Goal: Information Seeking & Learning: Learn about a topic

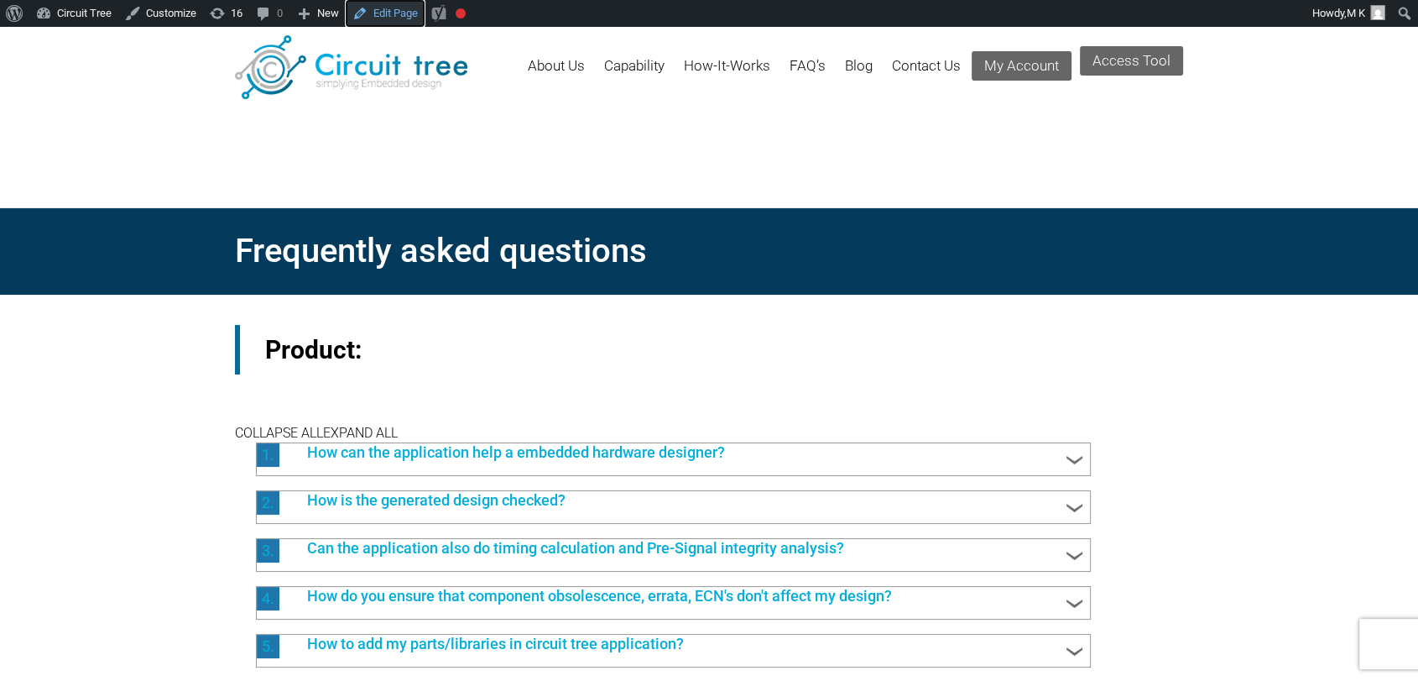
click at [394, 18] on link "Edit Page" at bounding box center [385, 13] width 79 height 27
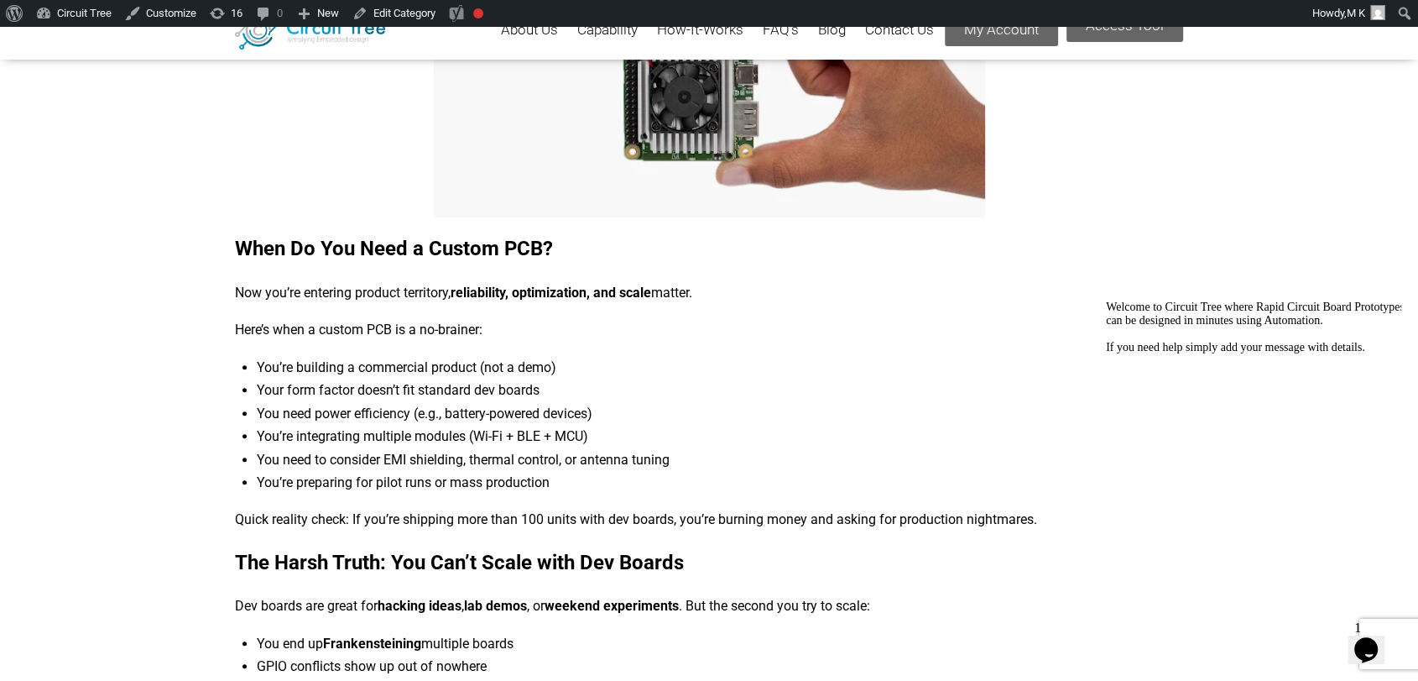
scroll to position [1002, 0]
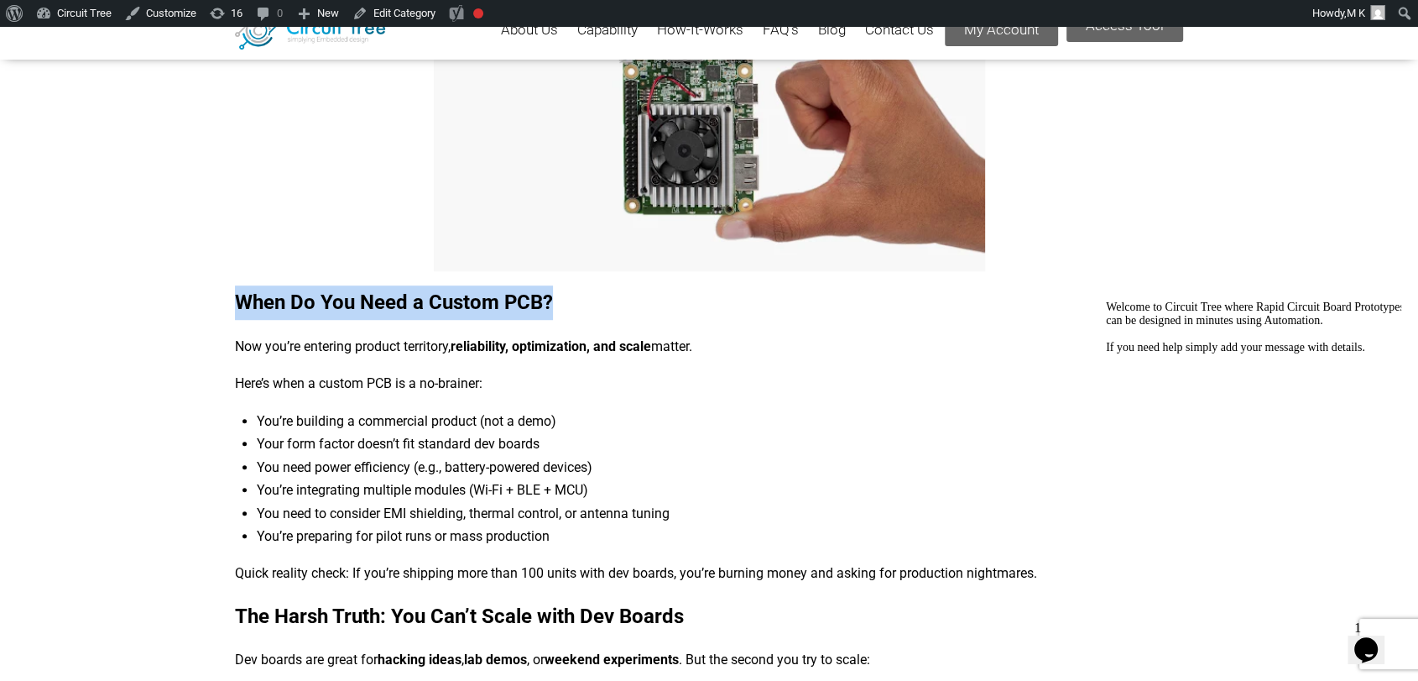
drag, startPoint x: 236, startPoint y: 299, endPoint x: 568, endPoint y: 302, distance: 332.4
click at [568, 302] on h3 "When Do You Need a Custom PCB?" at bounding box center [709, 302] width 948 height 34
copy b "When Do You Need a Custom PCB?"
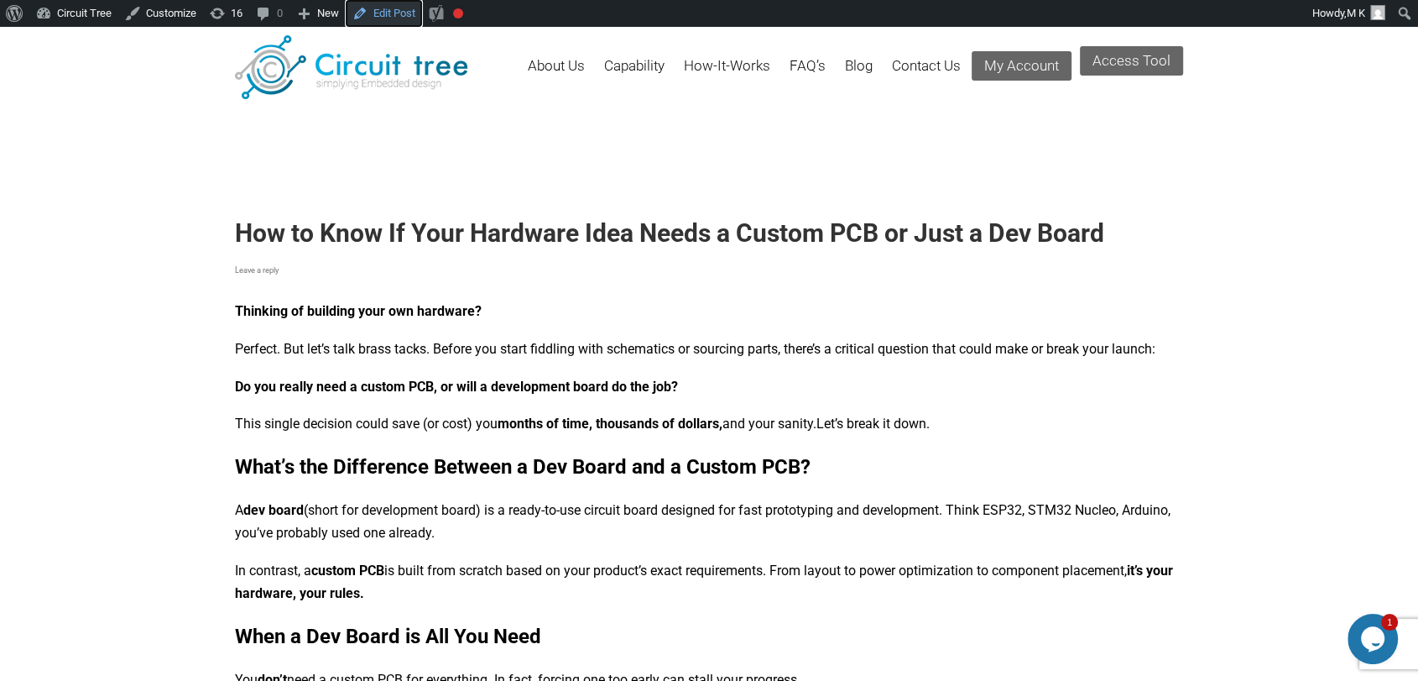
click at [410, 15] on link "Edit Post" at bounding box center [384, 13] width 76 height 27
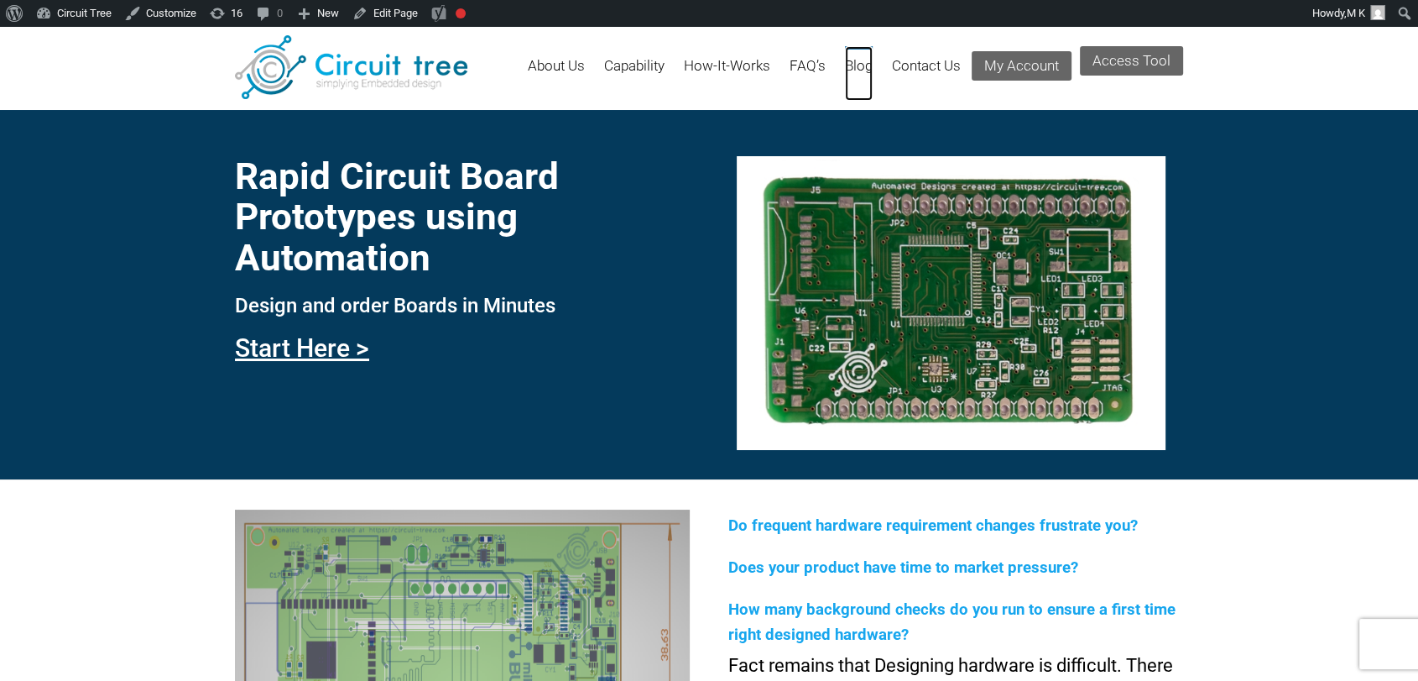
click at [850, 61] on link "Blog" at bounding box center [859, 73] width 28 height 55
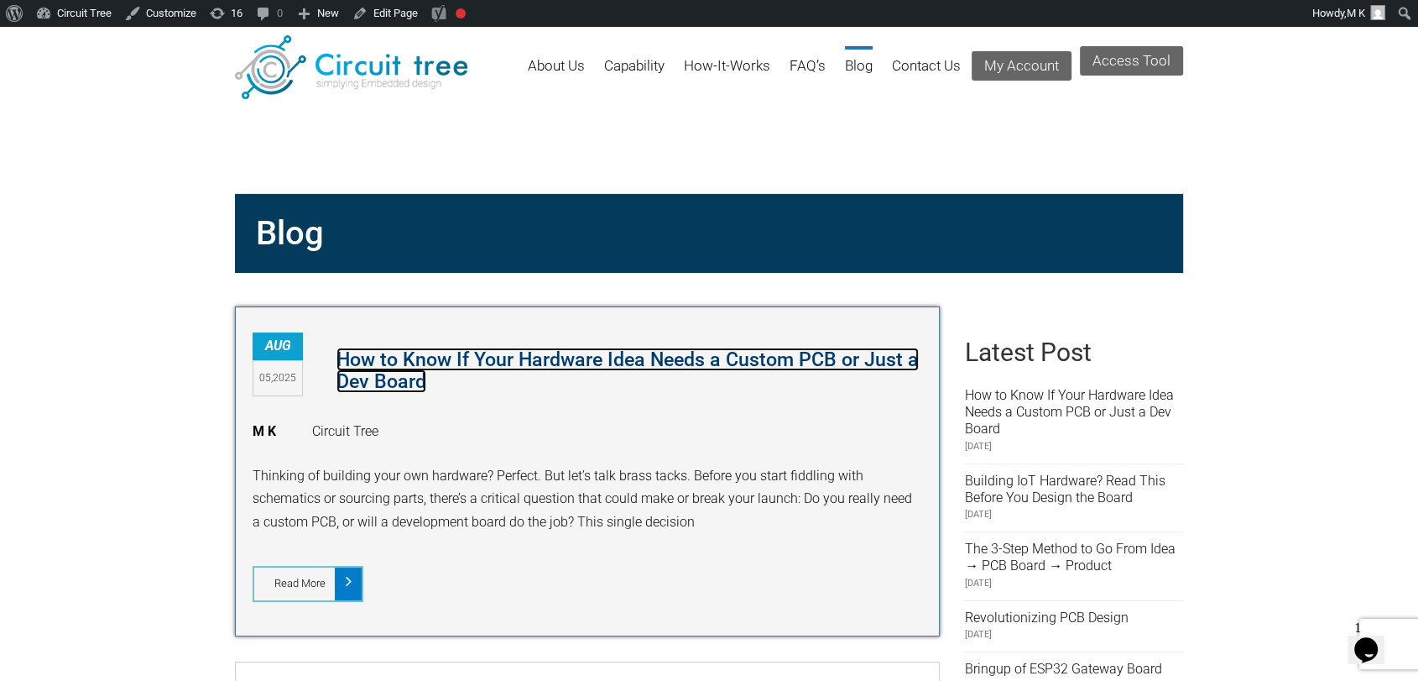
click at [704, 350] on link "How to Know If Your Hardware Idea Needs a Custom PCB or Just a Dev Board" at bounding box center [628, 369] width 583 height 45
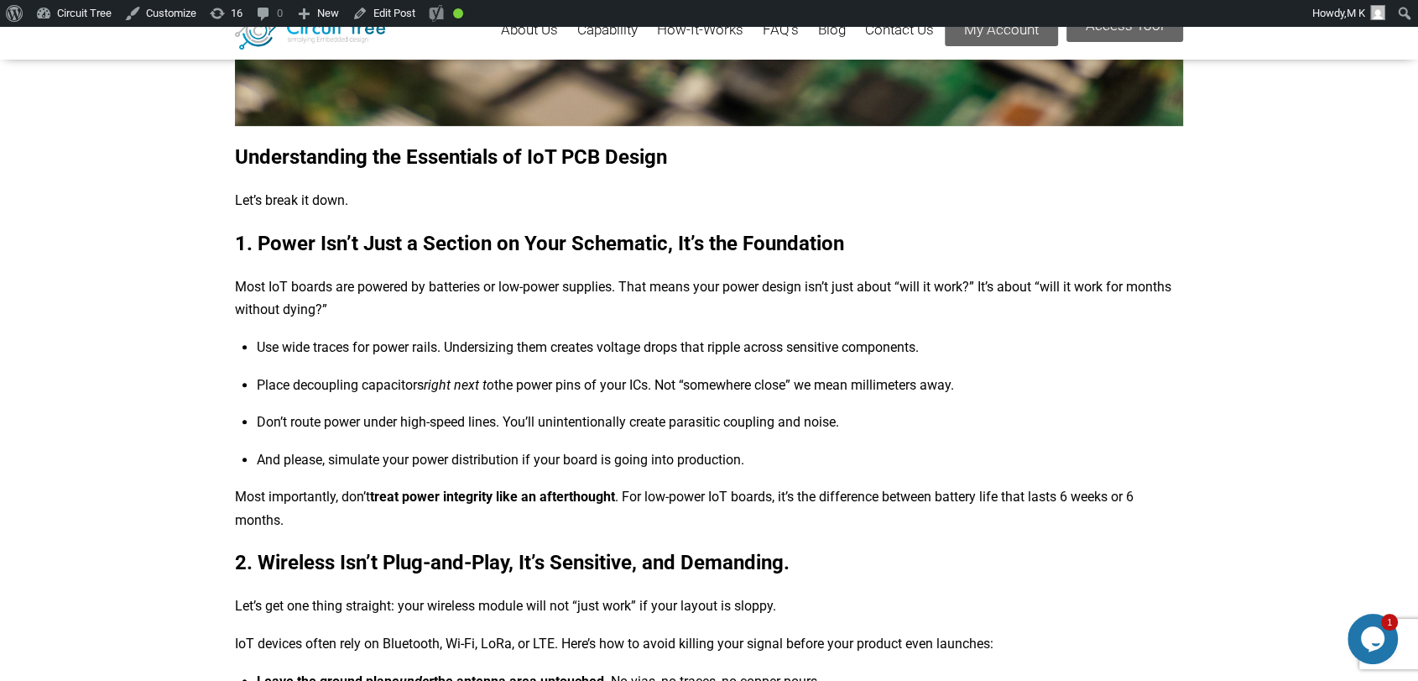
scroll to position [537, 0]
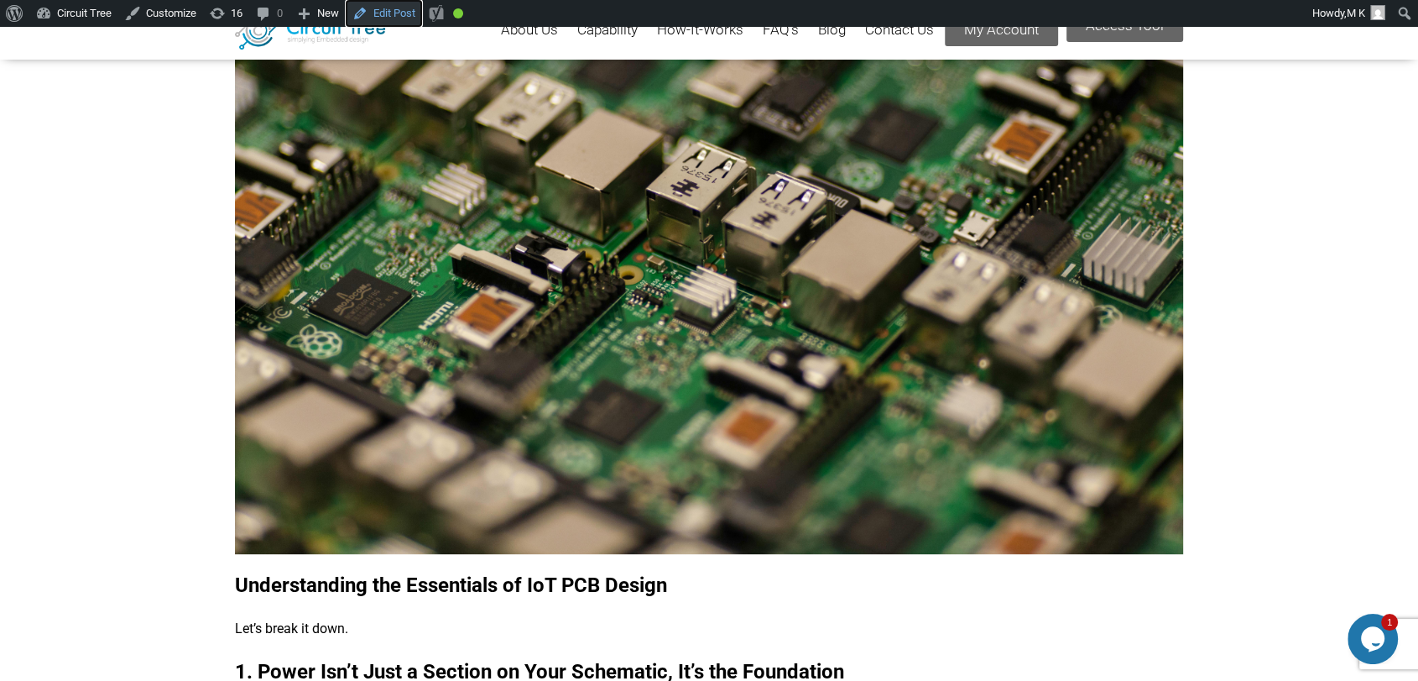
drag, startPoint x: 377, startPoint y: 16, endPoint x: 809, endPoint y: 4, distance: 432.4
click at [377, 16] on link "Edit Post" at bounding box center [384, 13] width 76 height 27
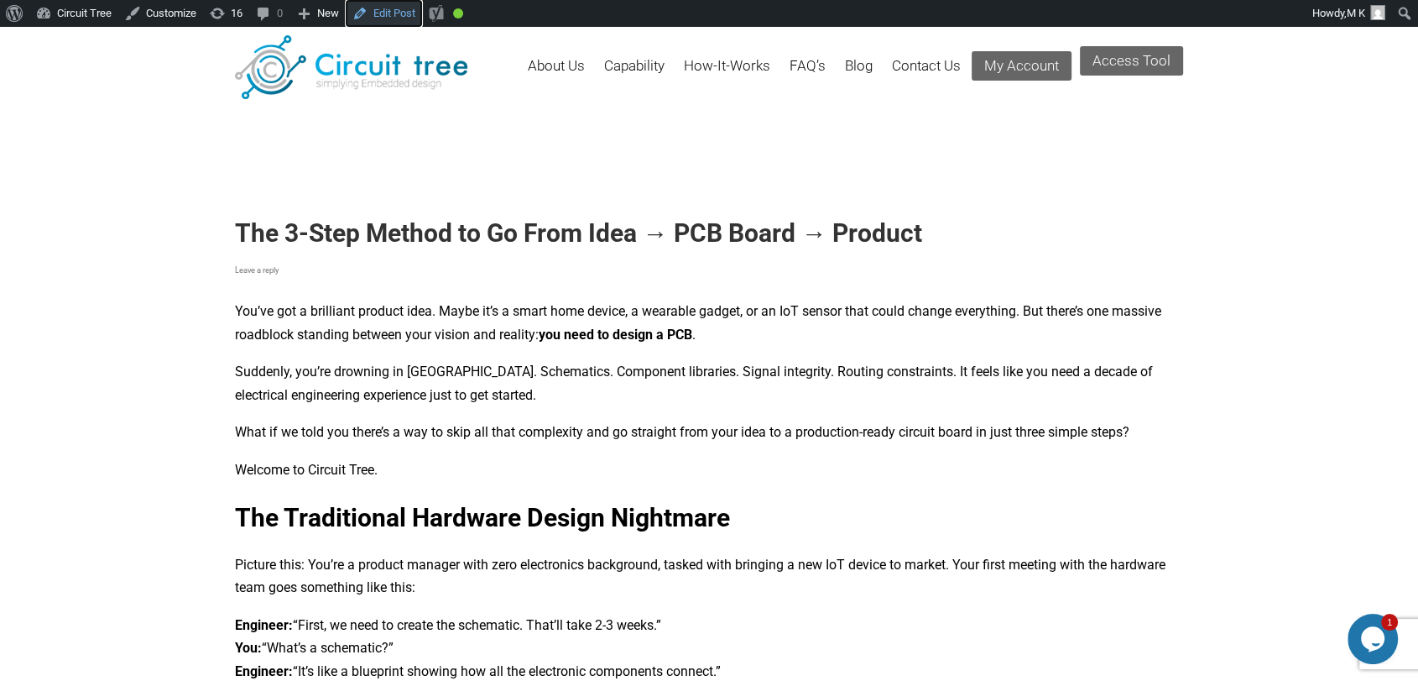
click at [388, 13] on link "Edit Post" at bounding box center [384, 13] width 76 height 27
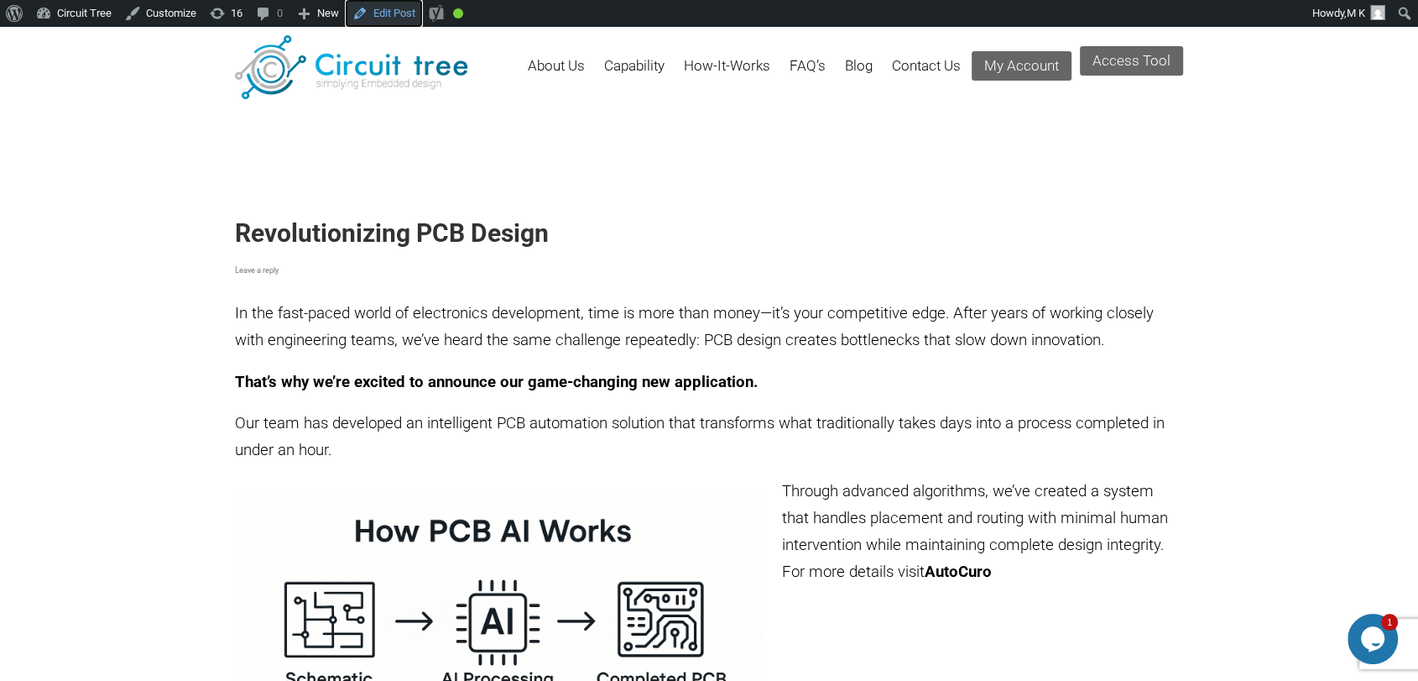
click at [402, 13] on link "Edit Post" at bounding box center [384, 13] width 76 height 27
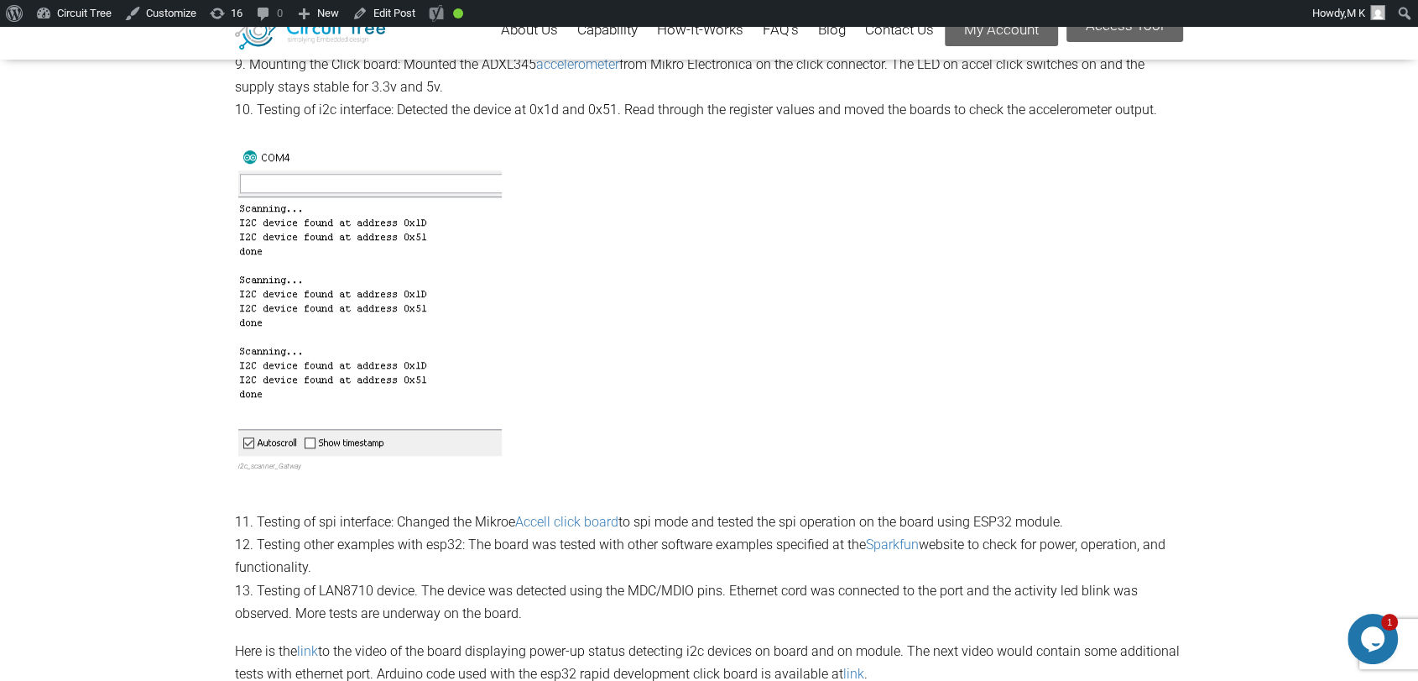
scroll to position [1170, 0]
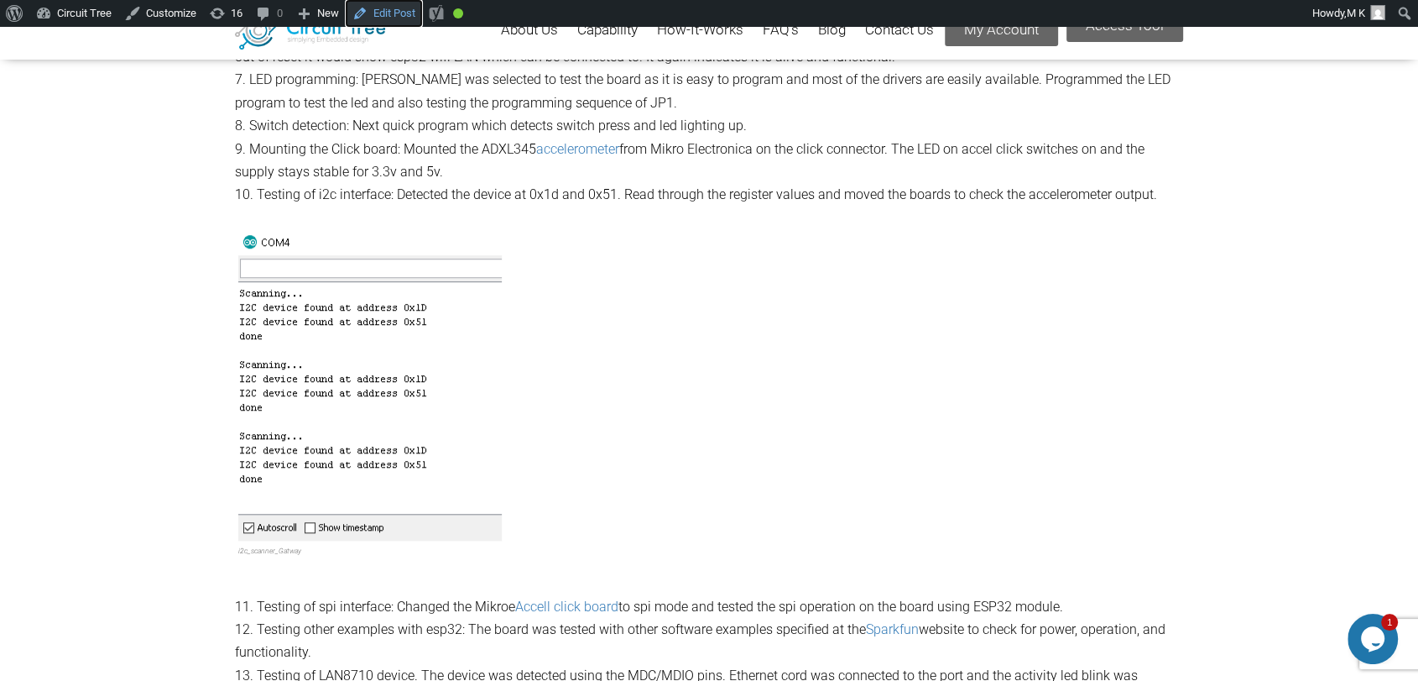
click at [382, 12] on link "Edit Post" at bounding box center [384, 13] width 76 height 27
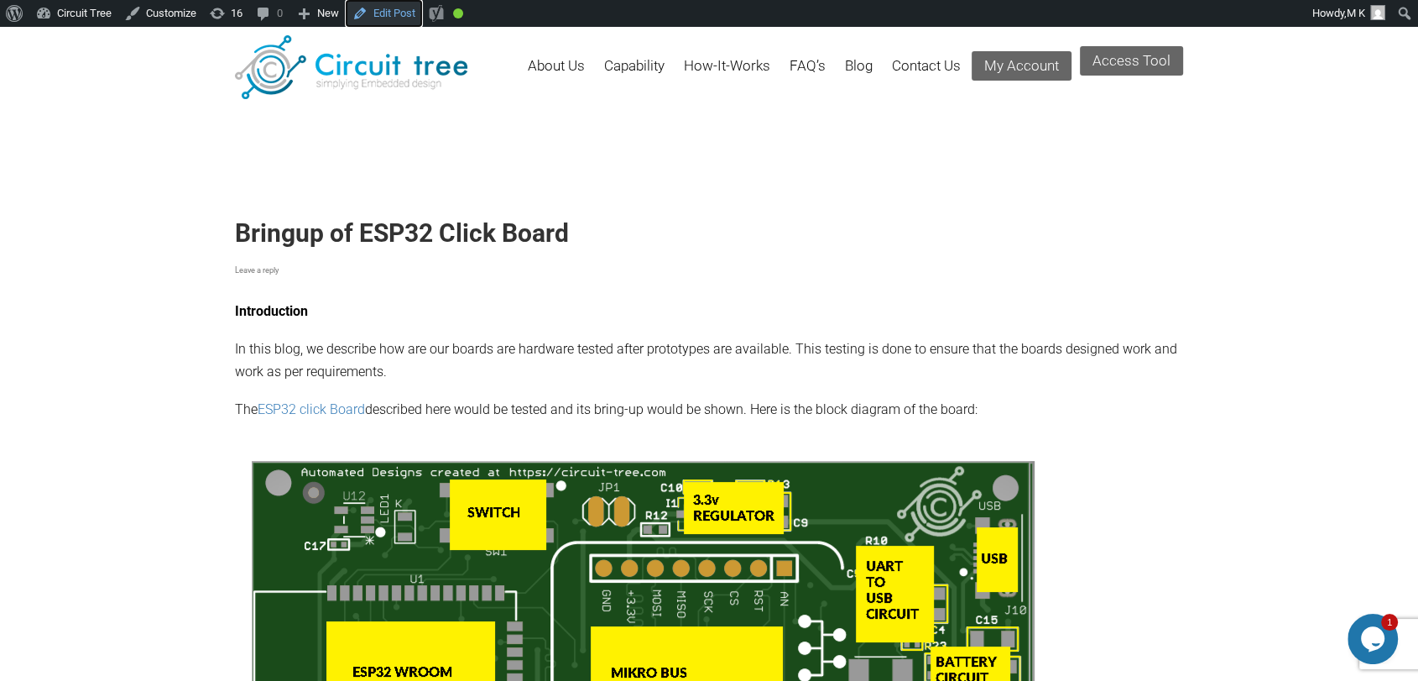
click at [396, 10] on link "Edit Post" at bounding box center [384, 13] width 76 height 27
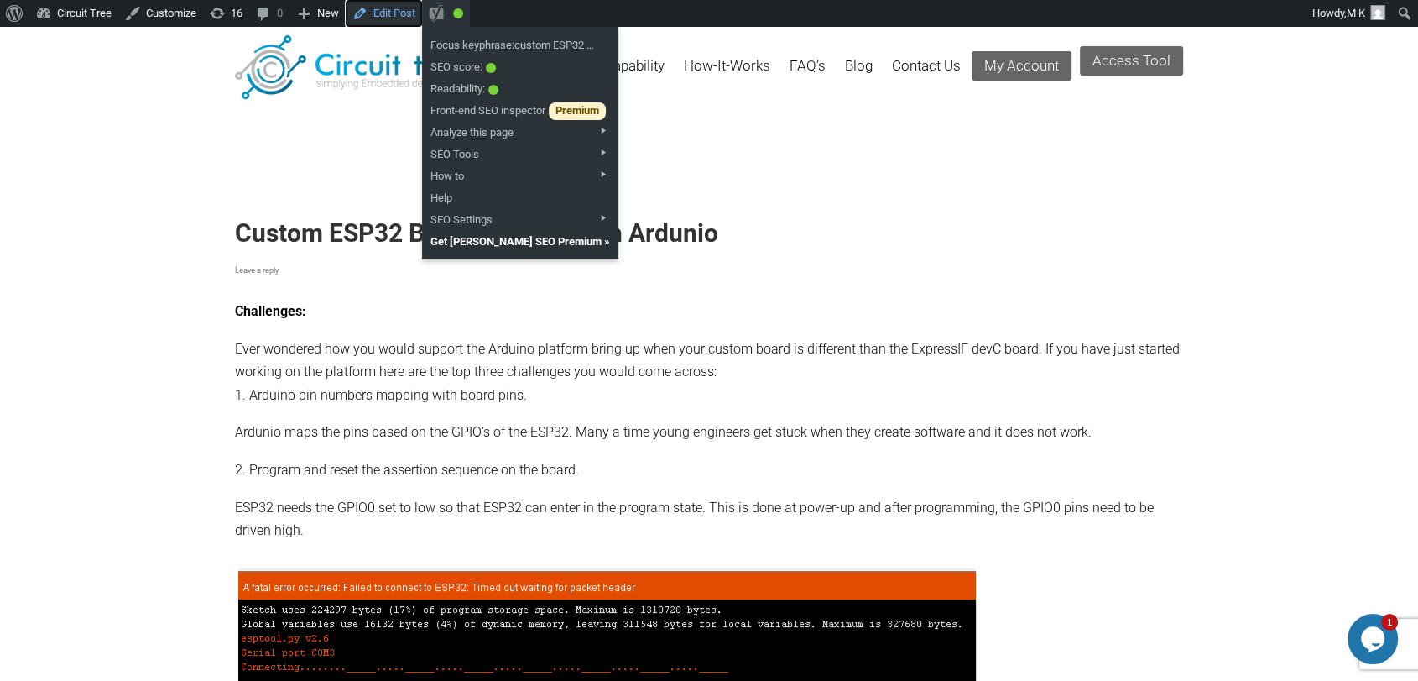
click at [402, 17] on link "Edit Post" at bounding box center [384, 13] width 76 height 27
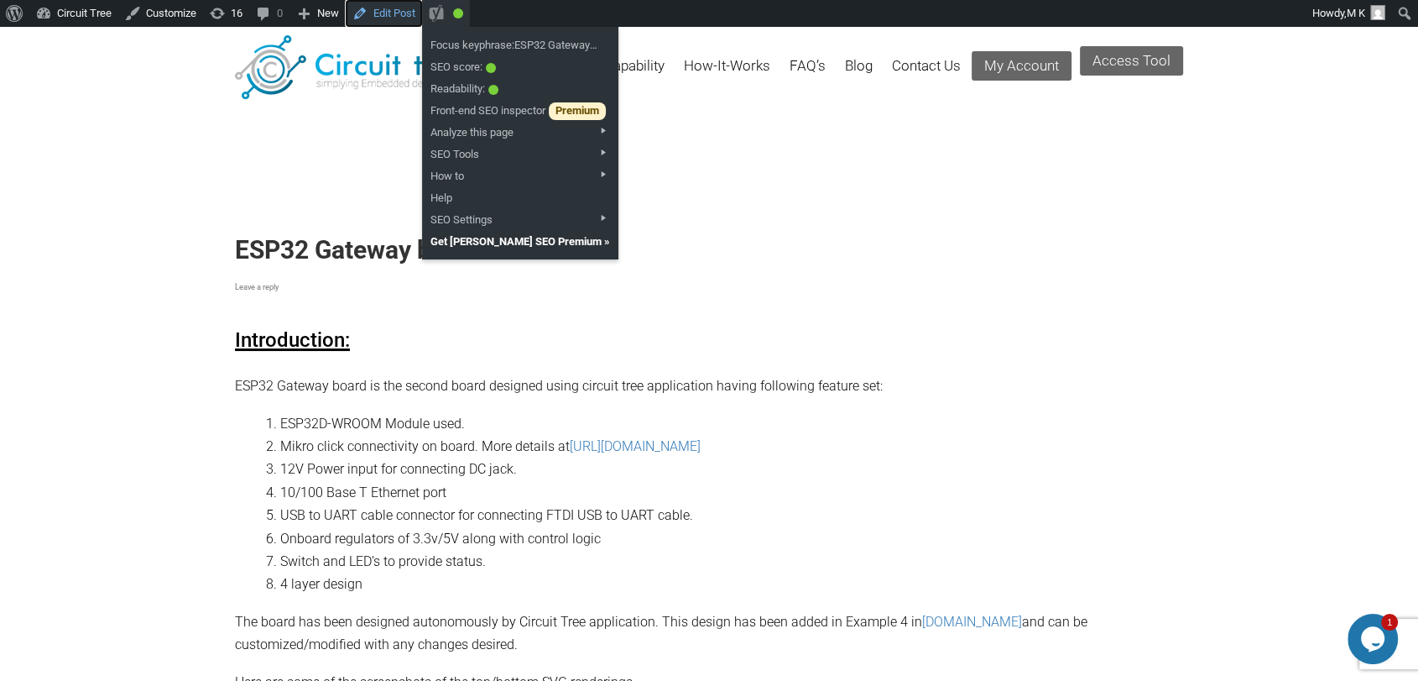
click at [394, 6] on link "Edit Post" at bounding box center [384, 13] width 76 height 27
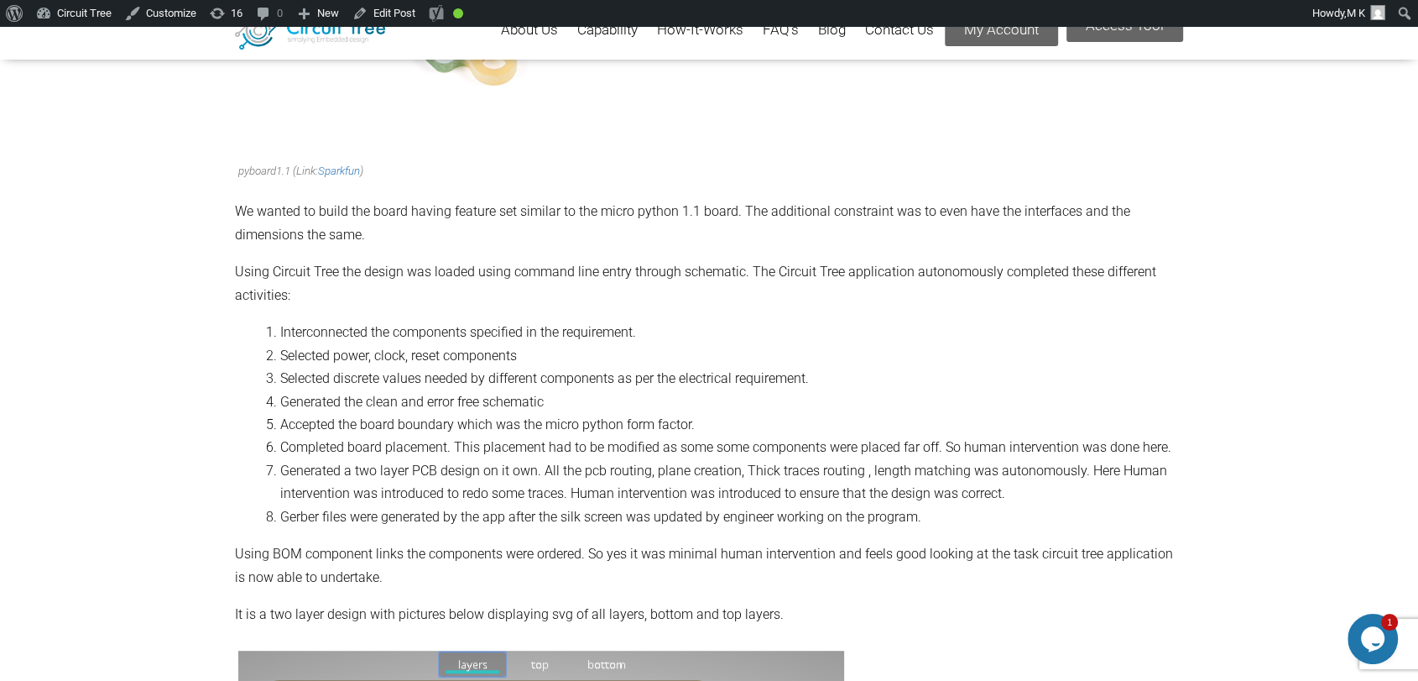
scroll to position [724, 0]
drag, startPoint x: 361, startPoint y: 3, endPoint x: 875, endPoint y: 8, distance: 514.5
click at [361, 3] on link "Edit Post" at bounding box center [384, 13] width 76 height 27
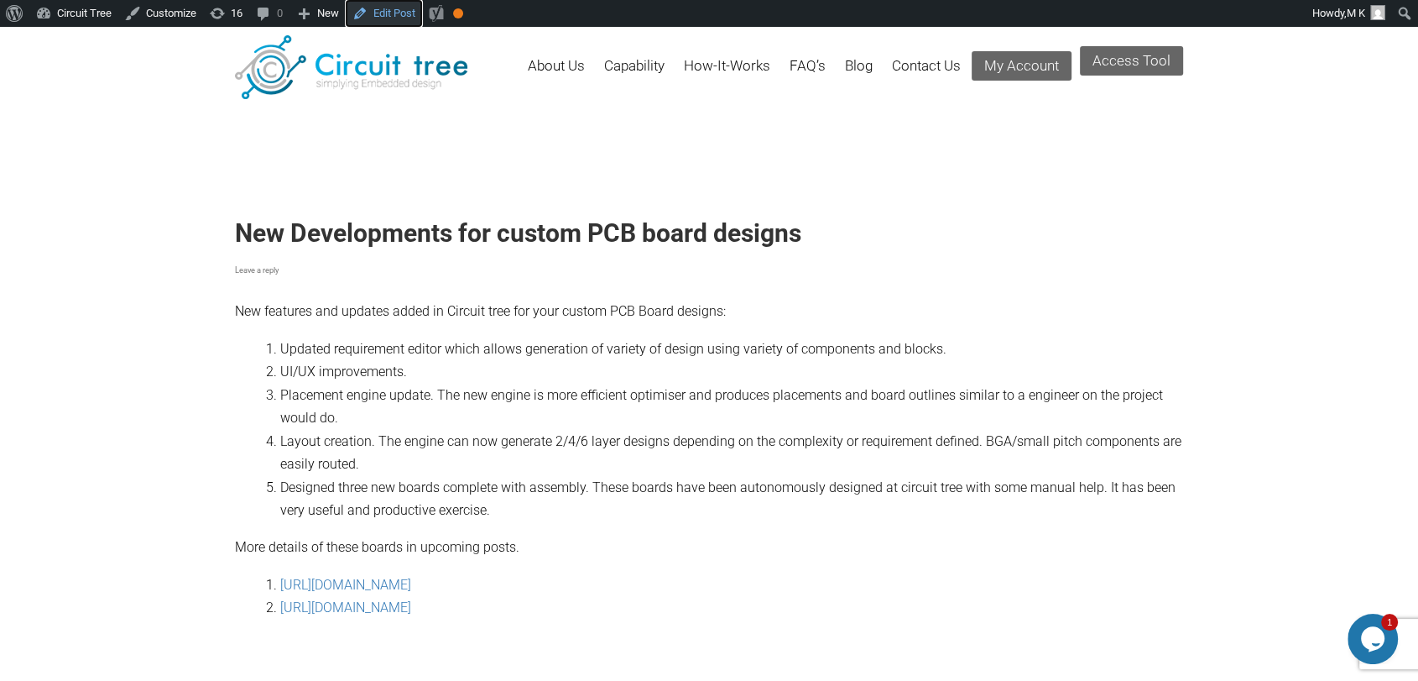
click at [392, 13] on link "Edit Post" at bounding box center [384, 13] width 76 height 27
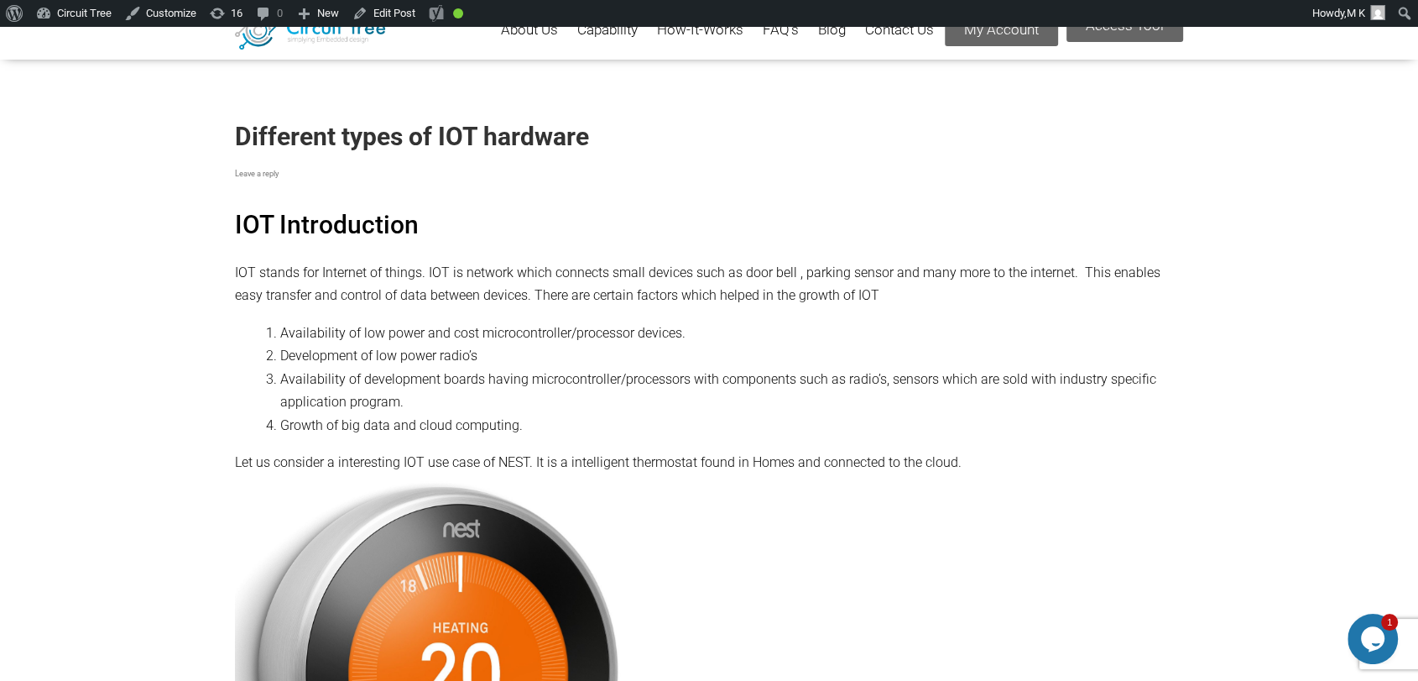
scroll to position [71, 0]
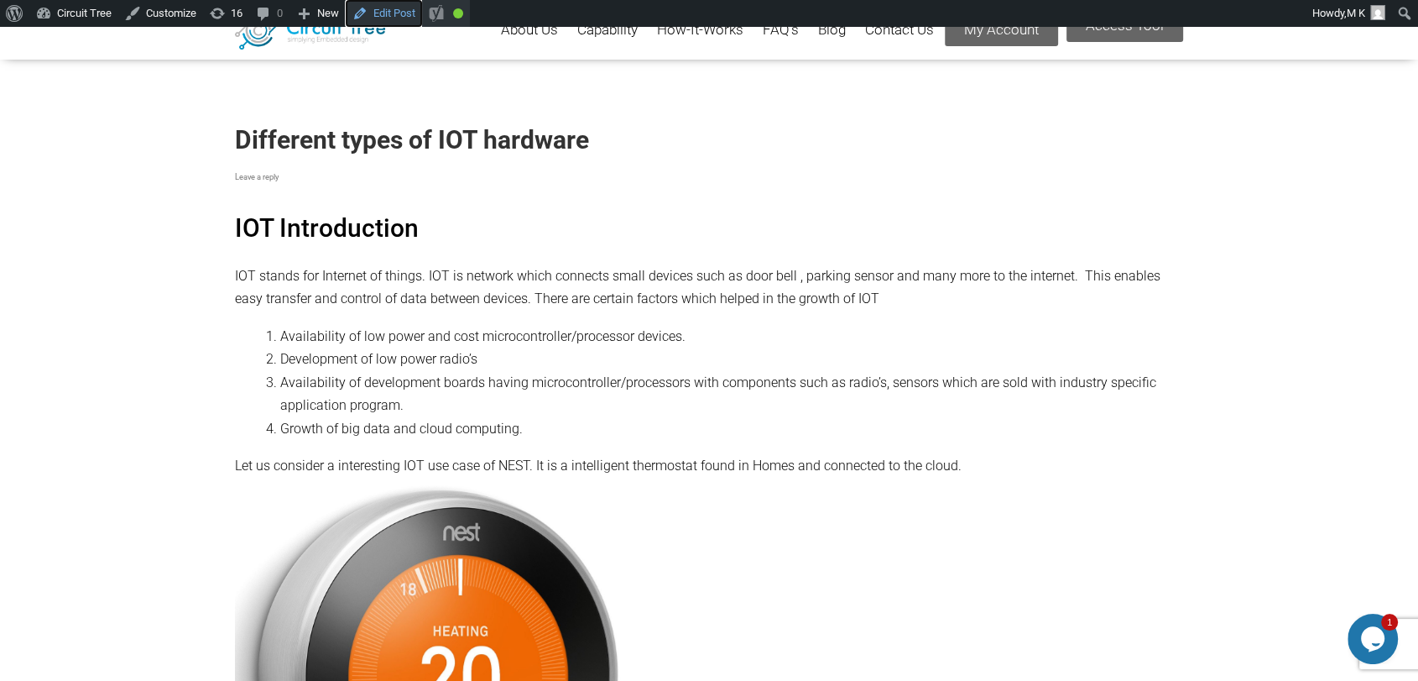
drag, startPoint x: 410, startPoint y: 11, endPoint x: 463, endPoint y: 3, distance: 54.4
click at [410, 11] on link "Edit Post" at bounding box center [384, 13] width 76 height 27
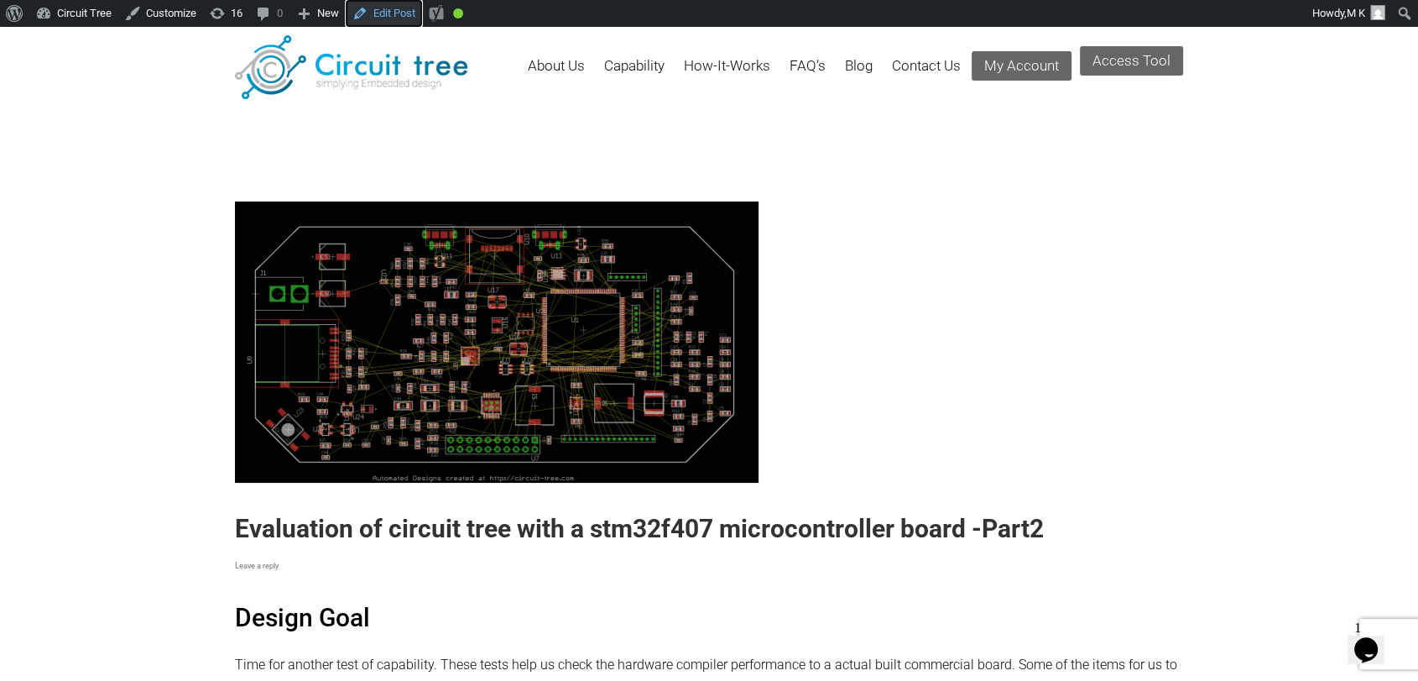
click at [401, 8] on link "Edit Post" at bounding box center [384, 13] width 76 height 27
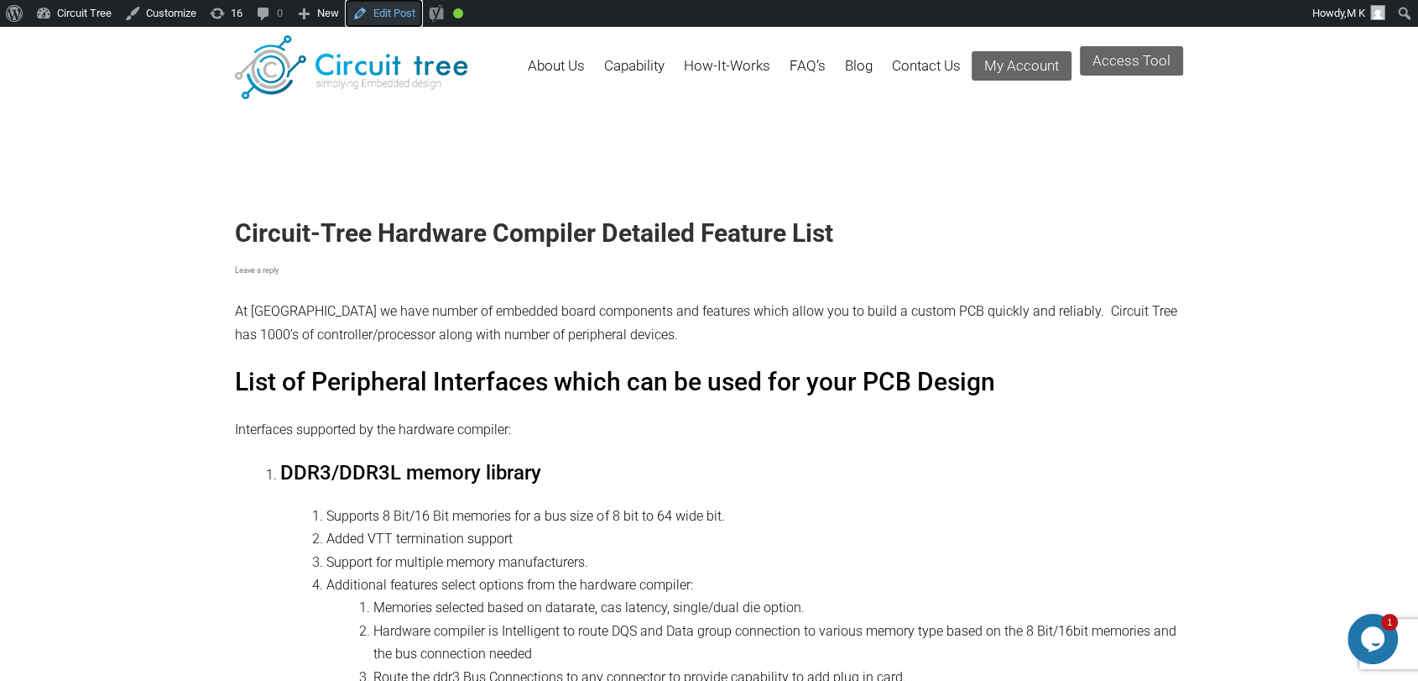
click at [379, 7] on link "Edit Post" at bounding box center [384, 13] width 76 height 27
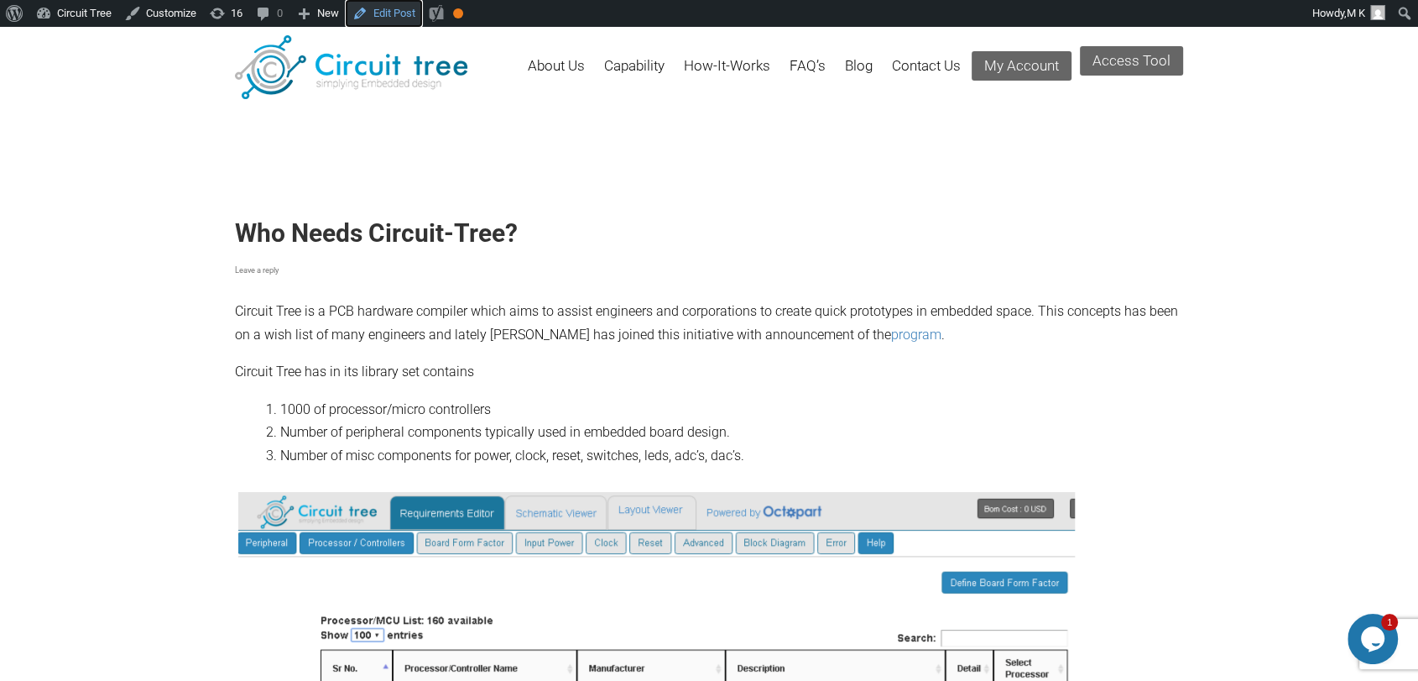
click at [374, 20] on link "Edit Post" at bounding box center [384, 13] width 76 height 27
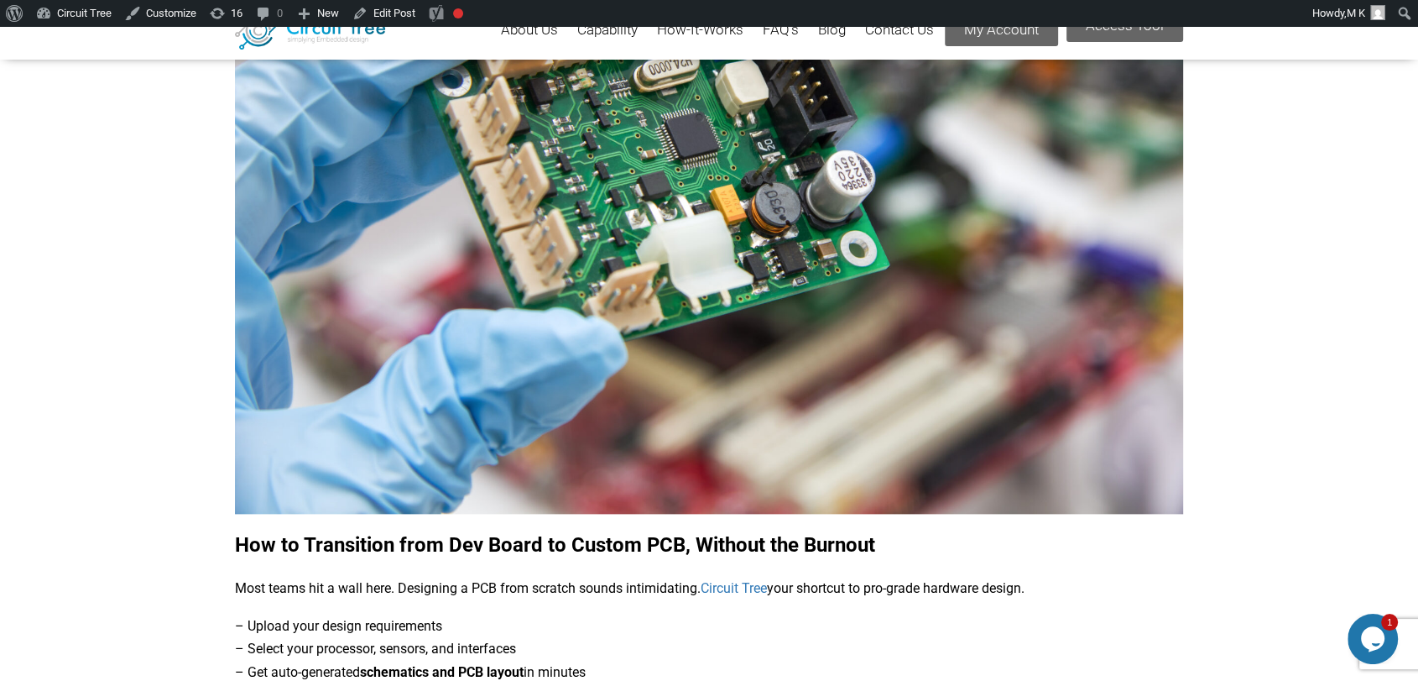
scroll to position [2216, 0]
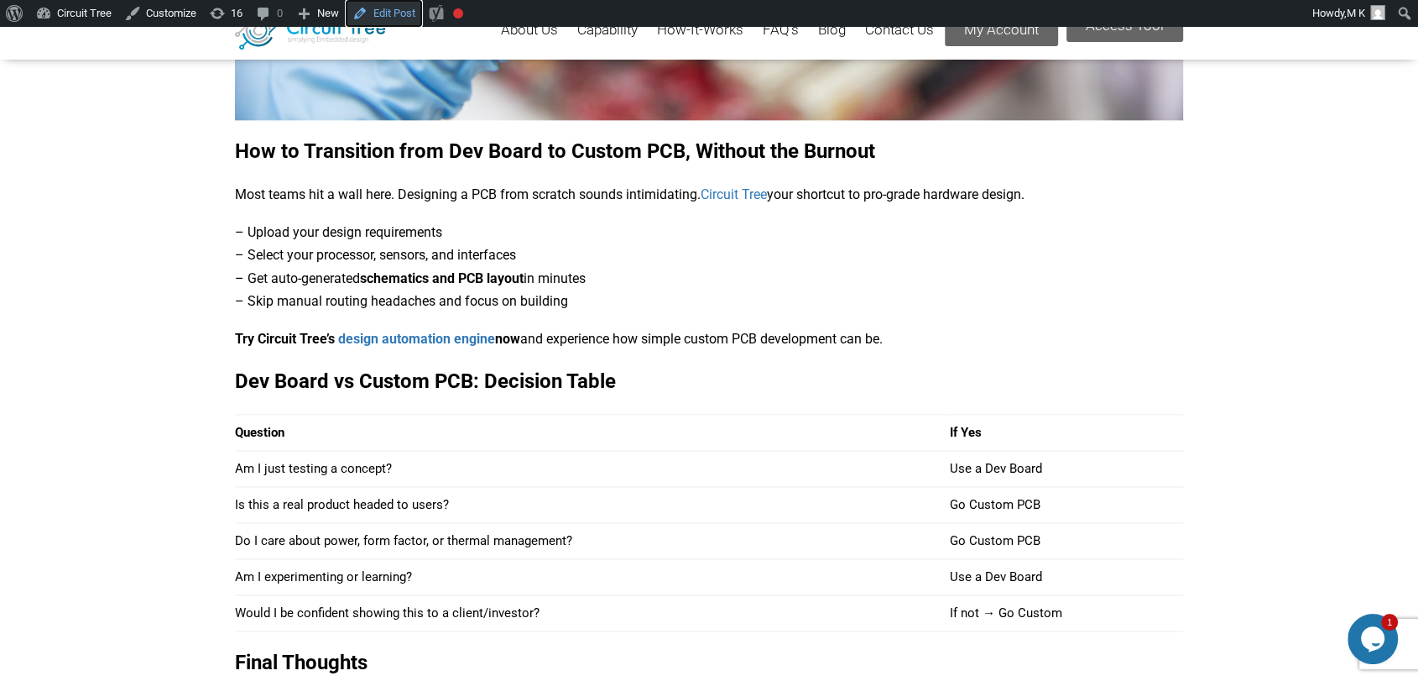
click at [392, 13] on link "Edit Post" at bounding box center [384, 13] width 76 height 27
